Goal: Find specific page/section: Find specific page/section

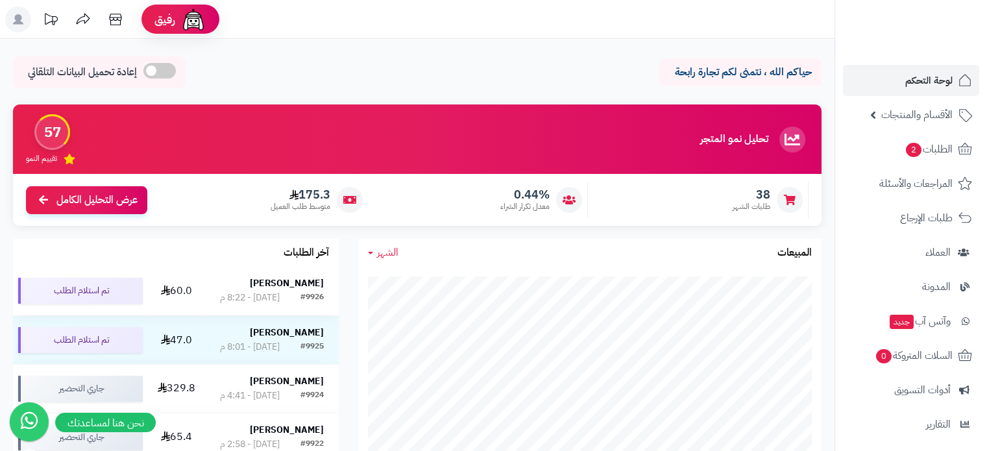
click at [292, 286] on strong "[PERSON_NAME]" at bounding box center [287, 284] width 74 height 14
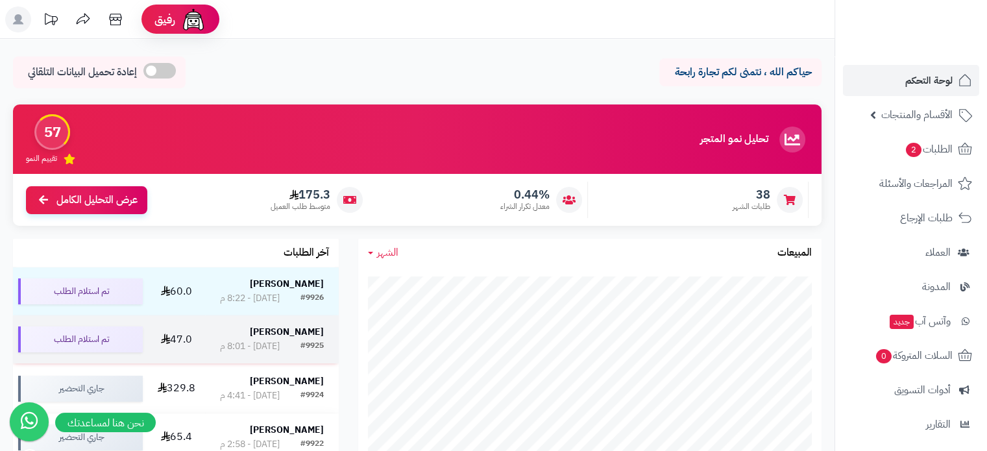
click at [295, 332] on strong "[PERSON_NAME]" at bounding box center [287, 332] width 74 height 14
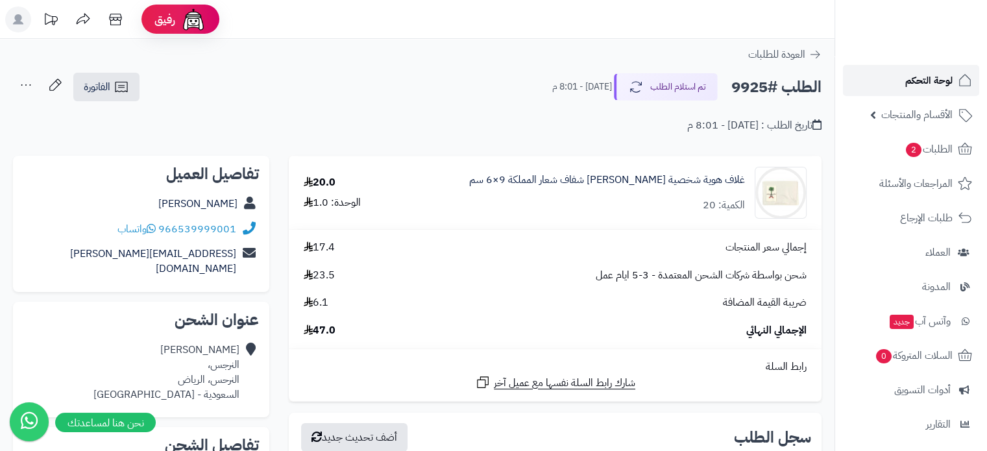
click at [941, 82] on span "لوحة التحكم" at bounding box center [929, 80] width 47 height 18
